Goal: Transaction & Acquisition: Purchase product/service

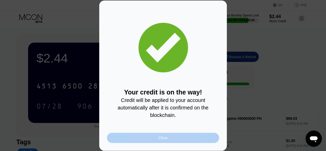
click at [203, 143] on div "Close" at bounding box center [163, 137] width 112 height 10
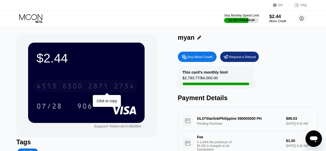
click at [109, 83] on div "[CREDIT_CARD_NUMBER]" at bounding box center [85, 85] width 104 height 13
click at [134, 89] on div "2754" at bounding box center [124, 86] width 21 height 8
click at [136, 84] on div "[CREDIT_CARD_NUMBER]" at bounding box center [85, 85] width 104 height 13
click at [125, 85] on div "2754" at bounding box center [124, 86] width 21 height 8
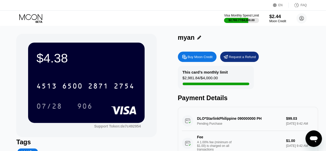
click at [194, 55] on div "Buy Moon Credit" at bounding box center [197, 56] width 39 height 10
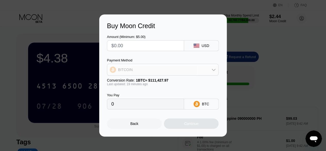
click at [184, 67] on div "BITCOIN" at bounding box center [162, 69] width 111 height 10
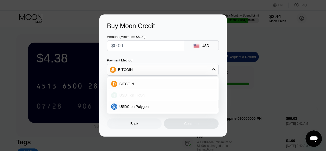
click at [157, 97] on div "USDT on TRON" at bounding box center [165, 95] width 97 height 4
type input "0.00"
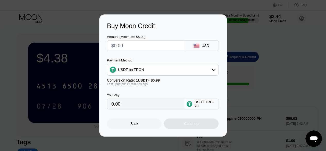
click at [147, 47] on input "text" at bounding box center [145, 45] width 68 height 10
type input "$4"
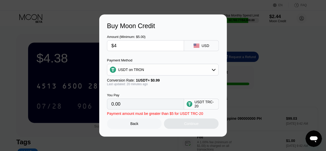
type input "4.04"
type input "$40"
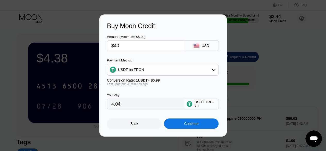
type input "40.40"
type input "$402"
type input "406.06"
type input "$402"
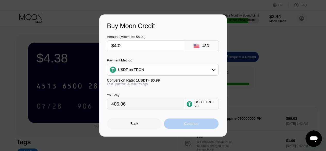
click at [215, 121] on div "Continue" at bounding box center [191, 123] width 55 height 10
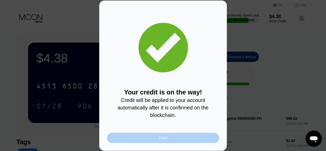
click at [209, 135] on div "Close" at bounding box center [163, 137] width 112 height 10
